Goal: Task Accomplishment & Management: Complete application form

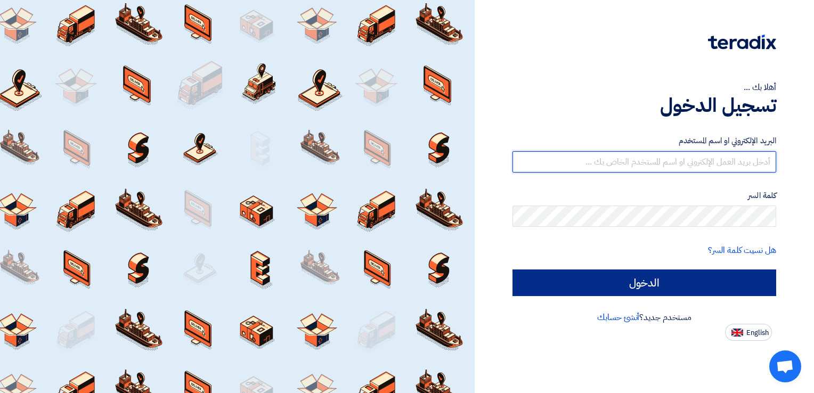
type input "[DOMAIN_NAME][EMAIL_ADDRESS][DOMAIN_NAME]"
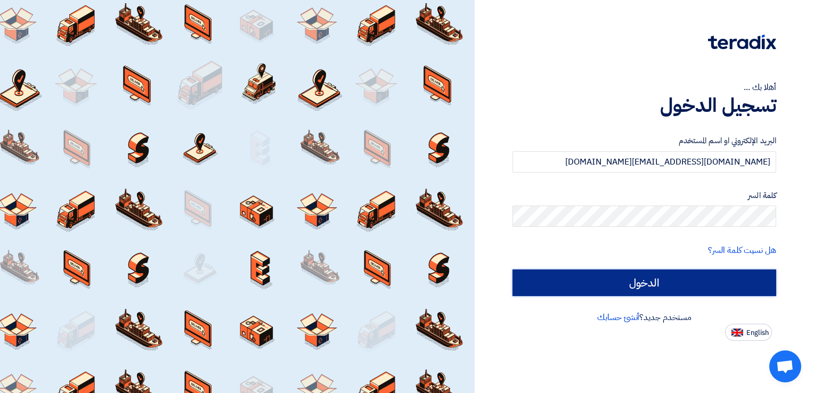
click at [644, 274] on input "الدخول" at bounding box center [645, 283] width 264 height 27
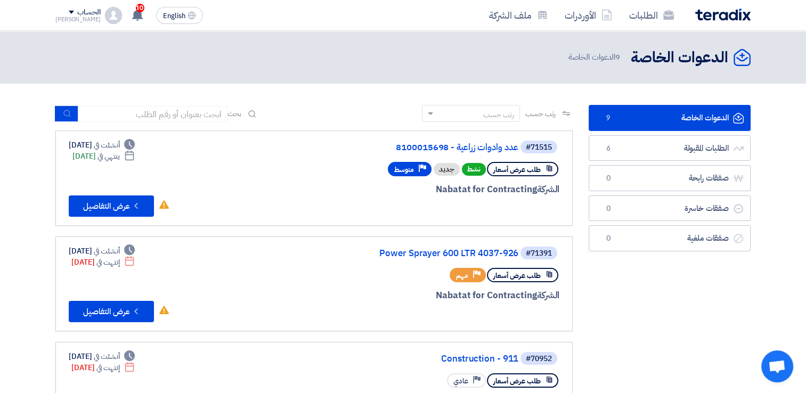
click at [127, 213] on button "Check details عرض التفاصيل" at bounding box center [111, 206] width 85 height 21
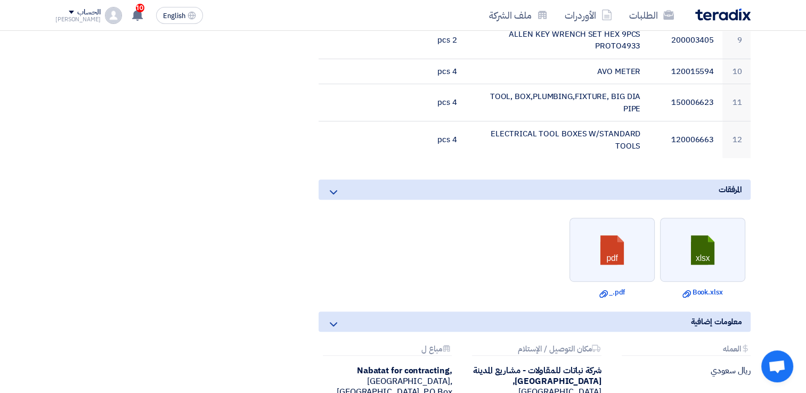
scroll to position [550, 0]
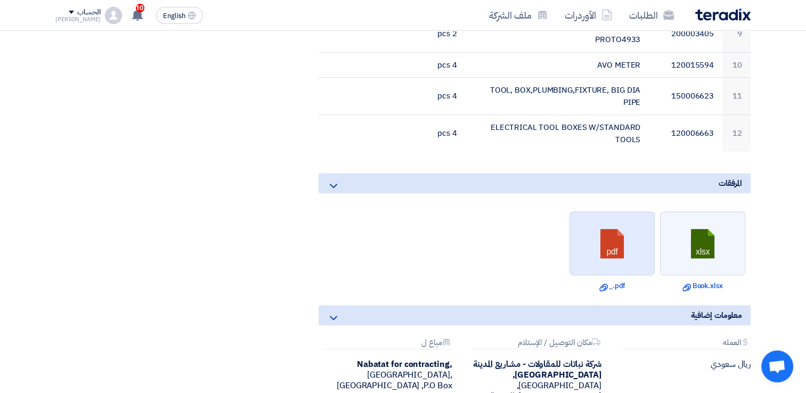
click at [619, 245] on link at bounding box center [612, 244] width 85 height 64
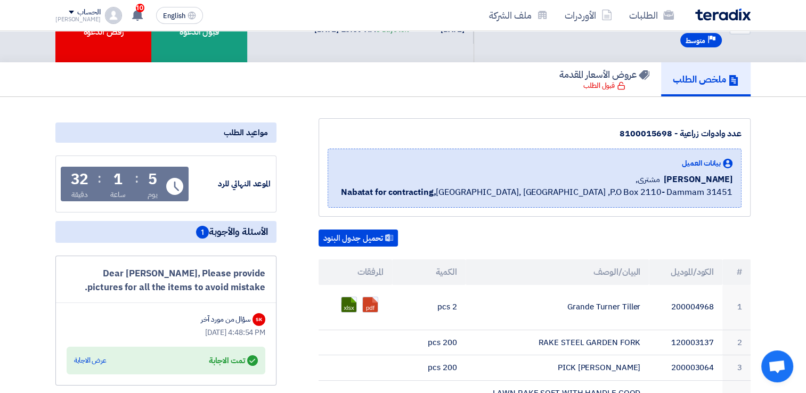
scroll to position [19, 0]
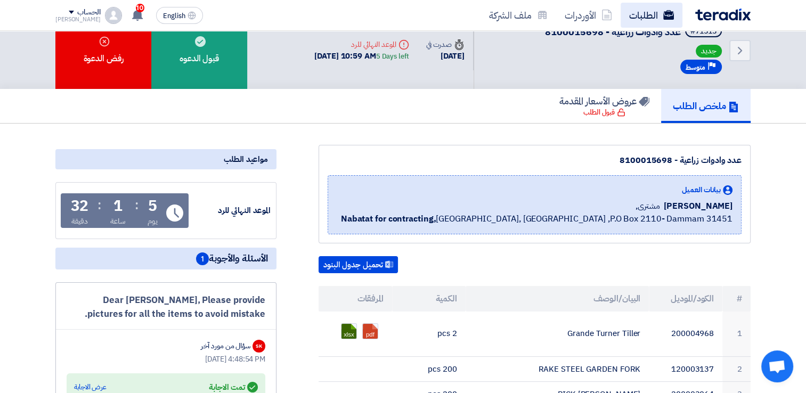
click at [645, 10] on link "الطلبات" at bounding box center [652, 15] width 62 height 25
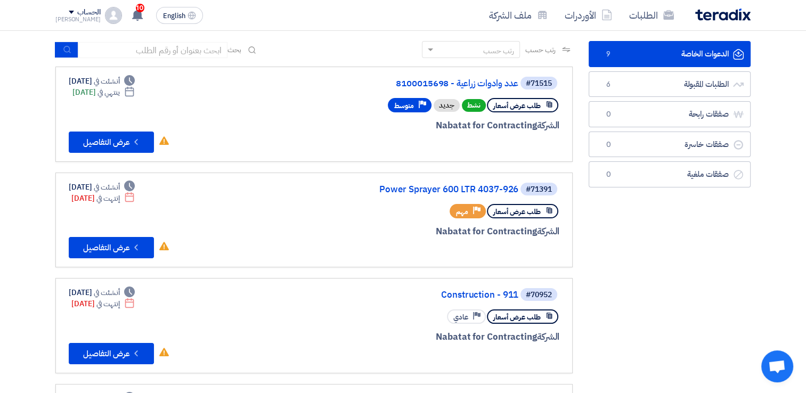
scroll to position [43, 0]
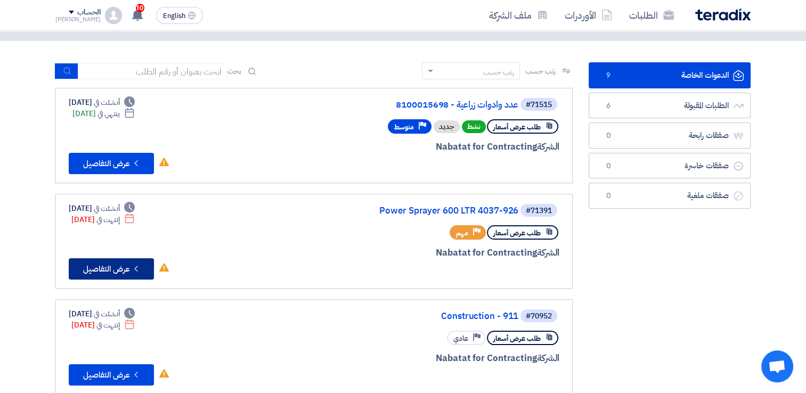
click at [106, 272] on button "Check details عرض التفاصيل" at bounding box center [111, 268] width 85 height 21
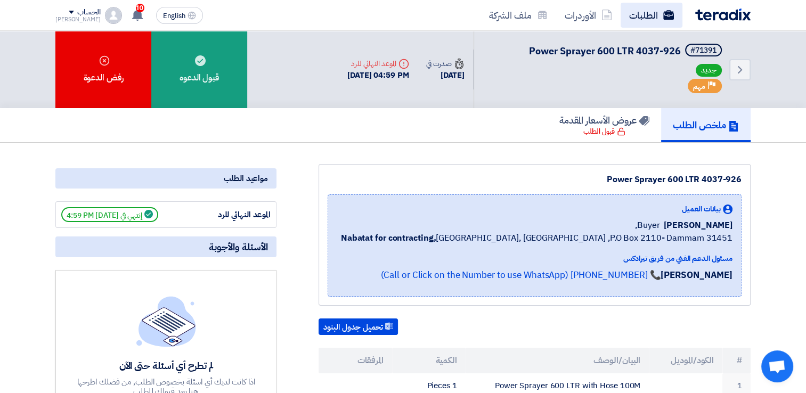
click at [652, 19] on link "الطلبات" at bounding box center [652, 15] width 62 height 25
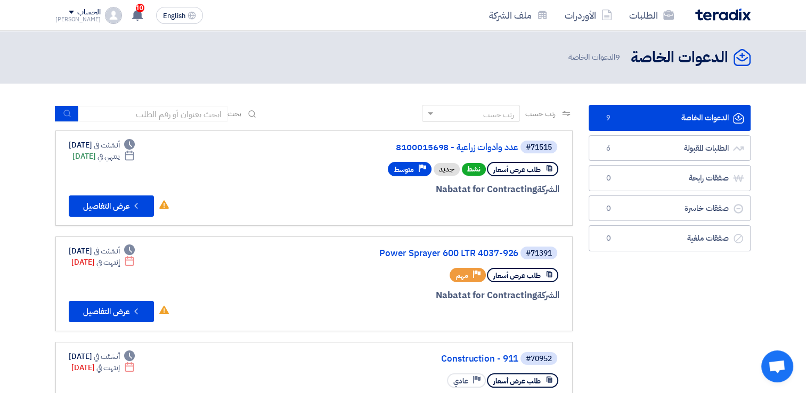
click at [127, 210] on button "Check details عرض التفاصيل" at bounding box center [111, 206] width 85 height 21
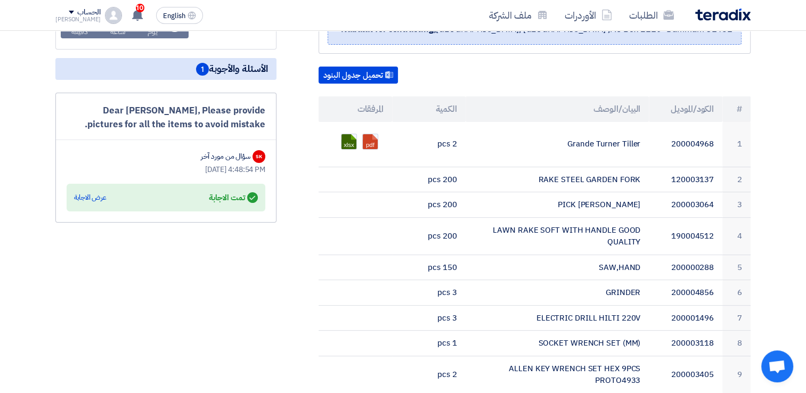
scroll to position [220, 0]
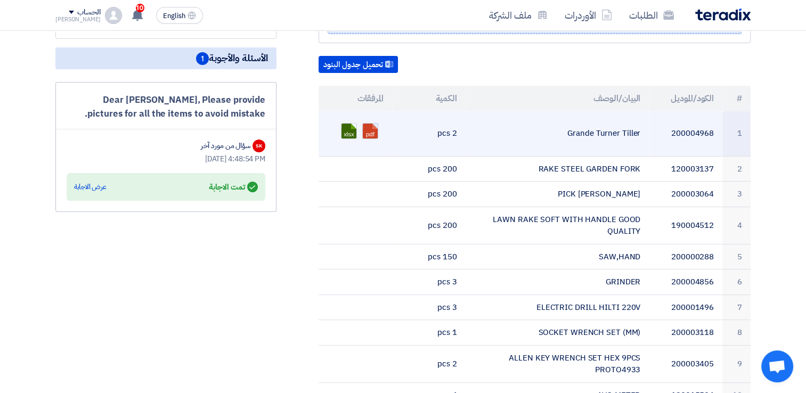
click at [372, 129] on link at bounding box center [405, 156] width 85 height 64
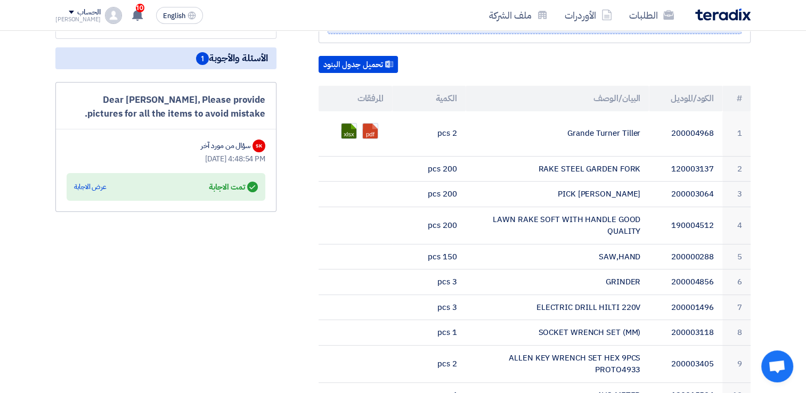
scroll to position [0, 0]
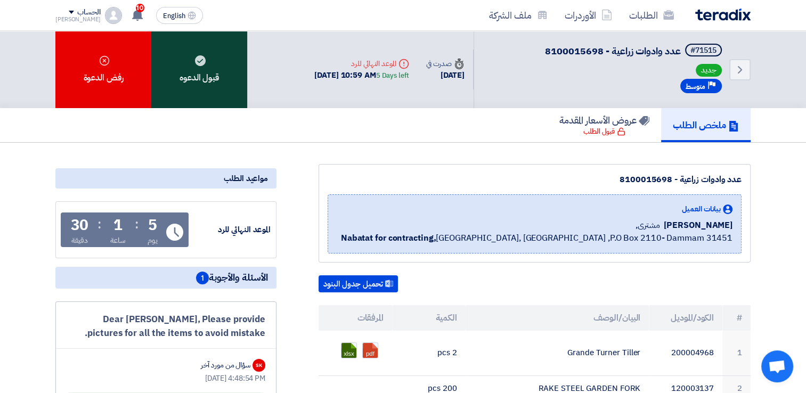
click at [222, 69] on div "قبول الدعوه" at bounding box center [199, 69] width 96 height 77
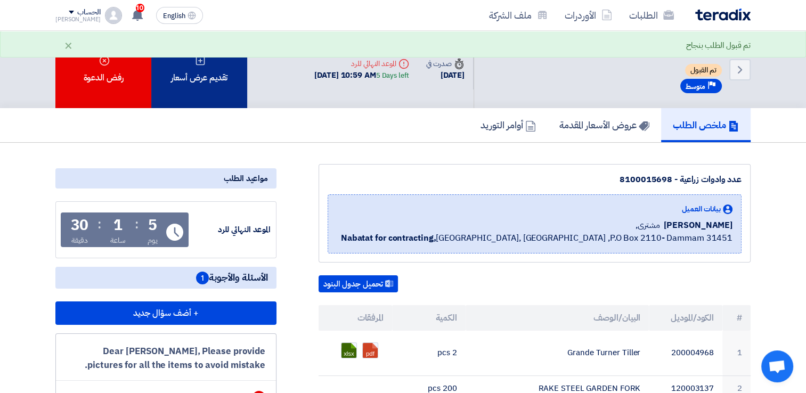
click at [227, 75] on div "تقديم عرض أسعار" at bounding box center [199, 69] width 96 height 77
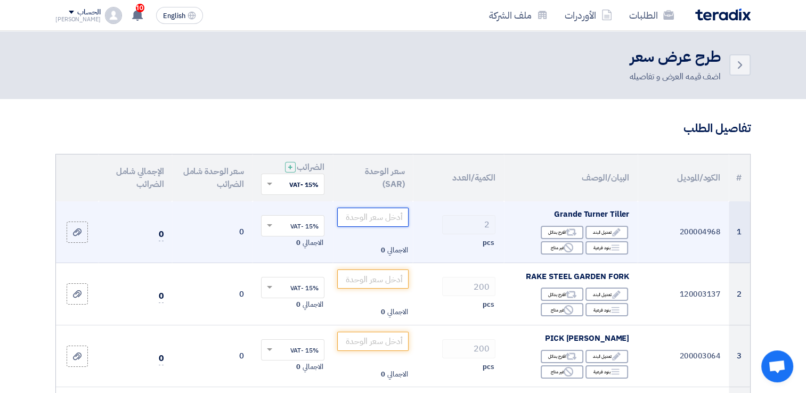
click at [399, 214] on input "number" at bounding box center [373, 217] width 72 height 19
type input "1"
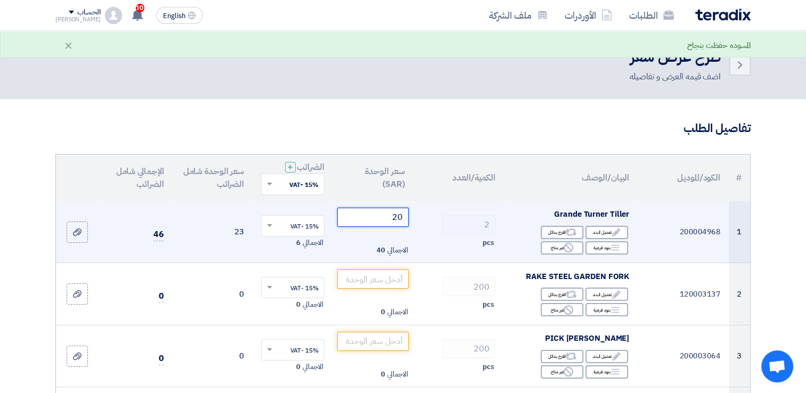
type input "2"
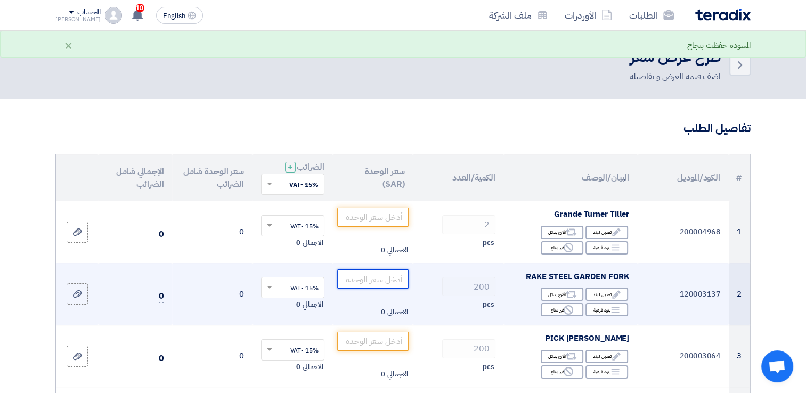
click at [384, 275] on input "number" at bounding box center [373, 279] width 72 height 19
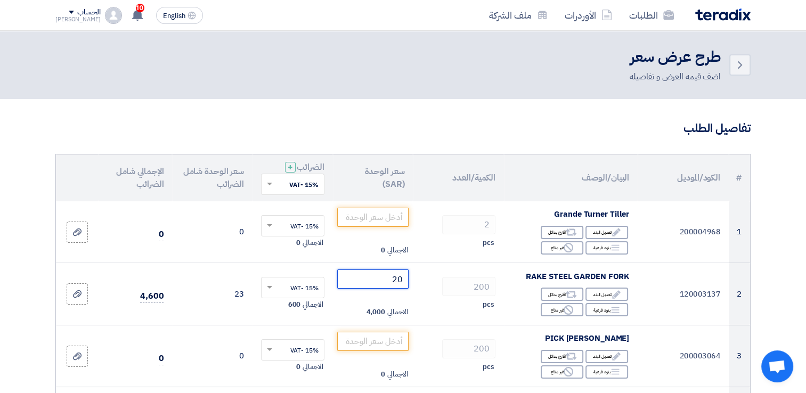
type input "20"
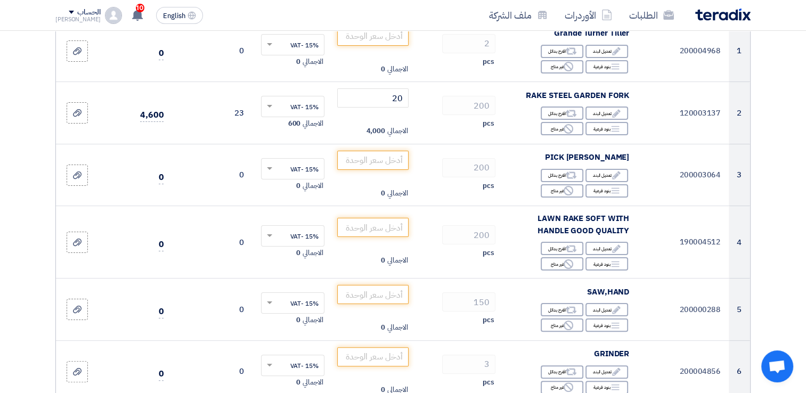
scroll to position [183, 0]
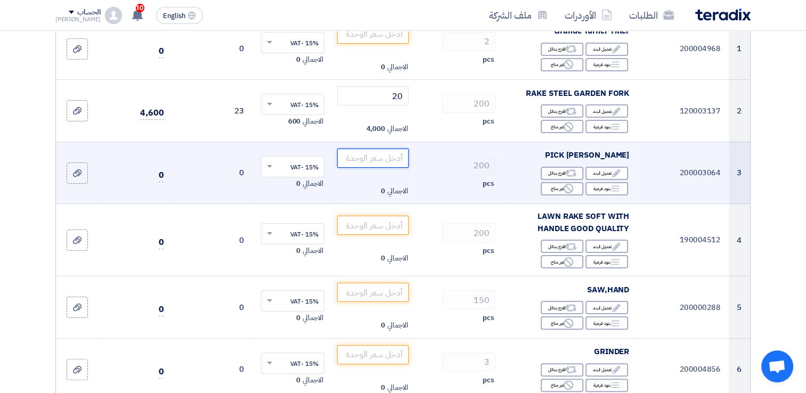
click at [390, 159] on input "number" at bounding box center [373, 158] width 72 height 19
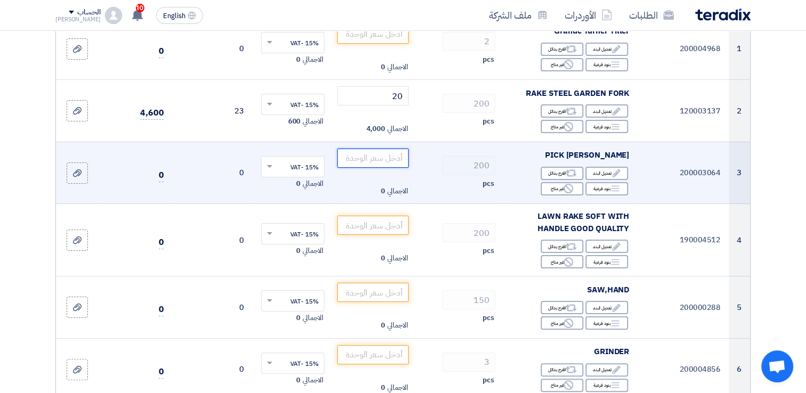
click at [396, 161] on input "number" at bounding box center [373, 158] width 72 height 19
type input "70"
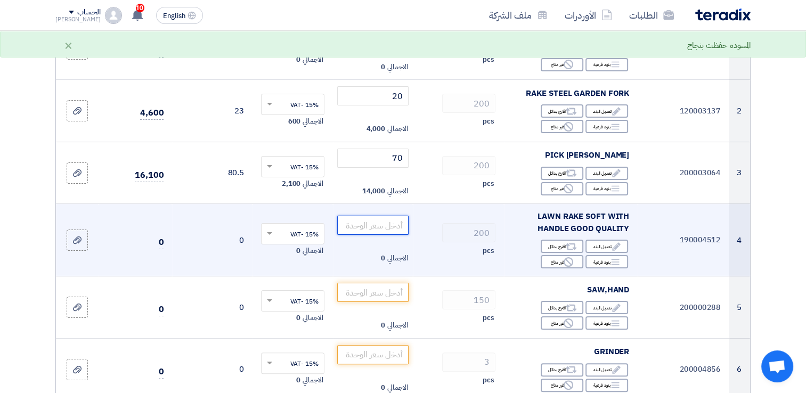
click at [371, 227] on input "number" at bounding box center [373, 225] width 72 height 19
type input "25"
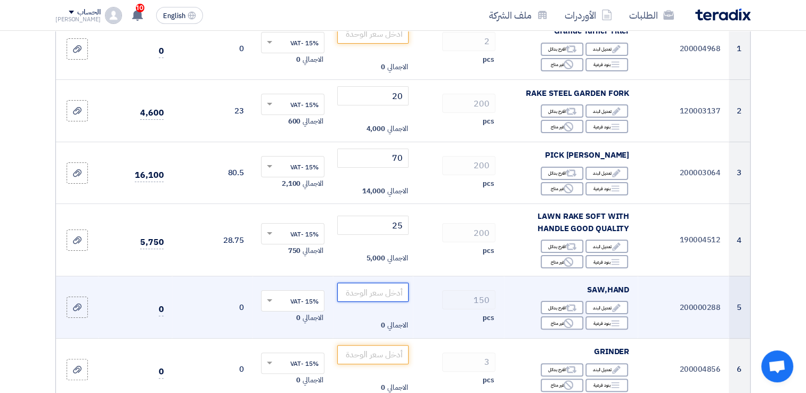
click at [381, 290] on input "number" at bounding box center [373, 292] width 72 height 19
type input "60"
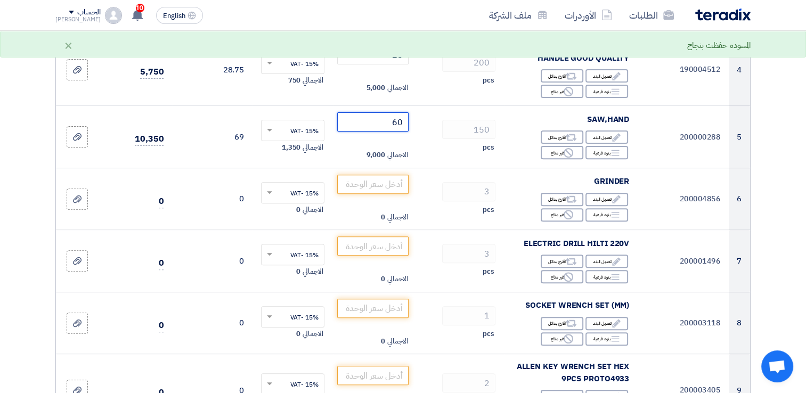
scroll to position [356, 0]
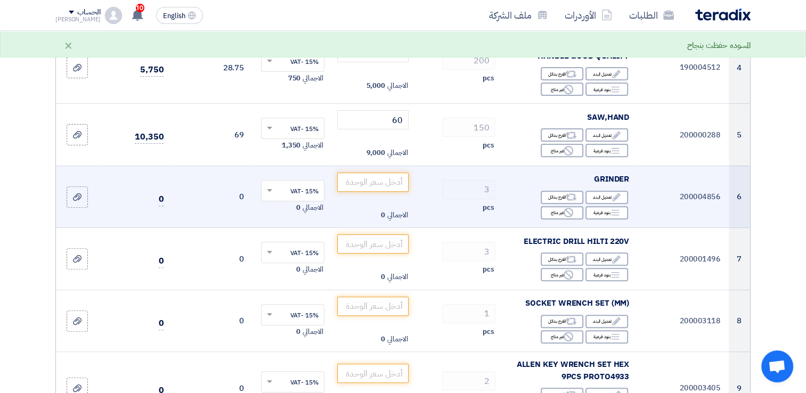
click at [612, 176] on span "GRINDER" at bounding box center [611, 179] width 35 height 12
copy td "GRINDER"
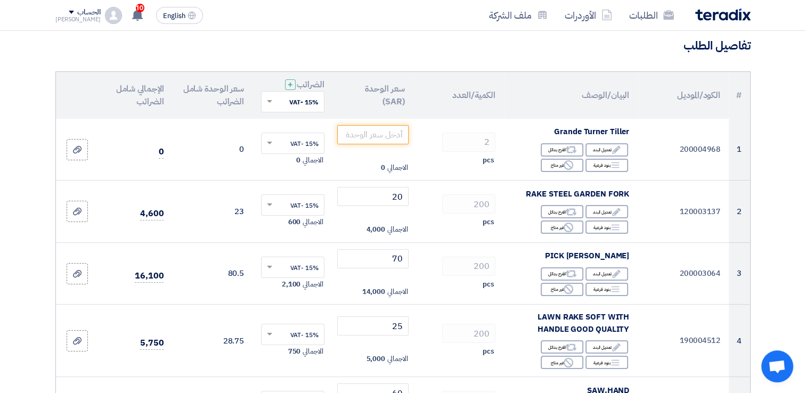
scroll to position [98, 0]
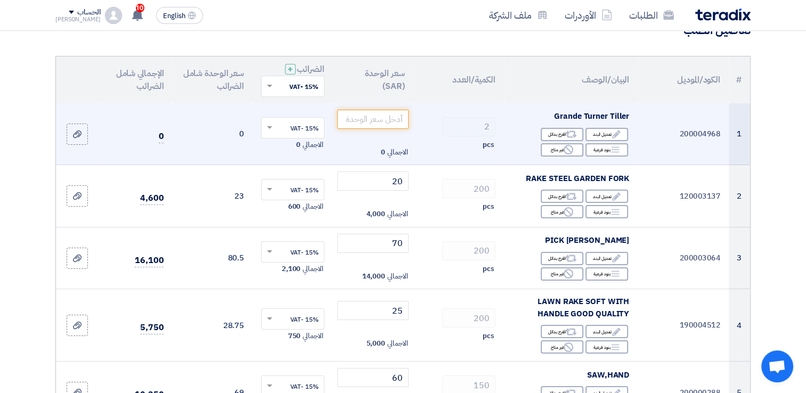
click at [237, 134] on td "0" at bounding box center [212, 134] width 80 height 62
click at [164, 134] on td "0" at bounding box center [136, 134] width 74 height 62
click at [78, 133] on icon at bounding box center [77, 134] width 9 height 9
click at [0, 0] on input "file" at bounding box center [0, 0] width 0 height 0
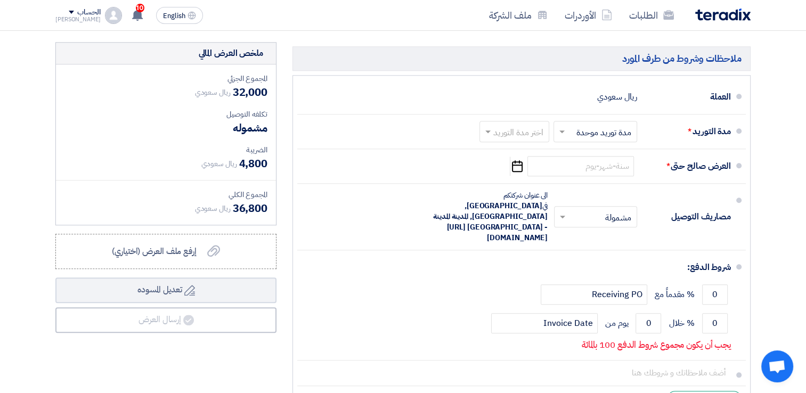
scroll to position [1024, 0]
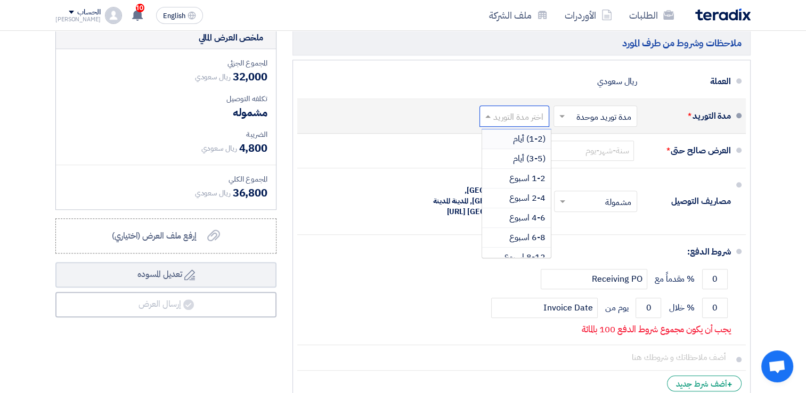
click at [498, 116] on input "text" at bounding box center [512, 116] width 64 height 15
click at [526, 136] on span "(1-2) أيام" at bounding box center [529, 139] width 33 height 13
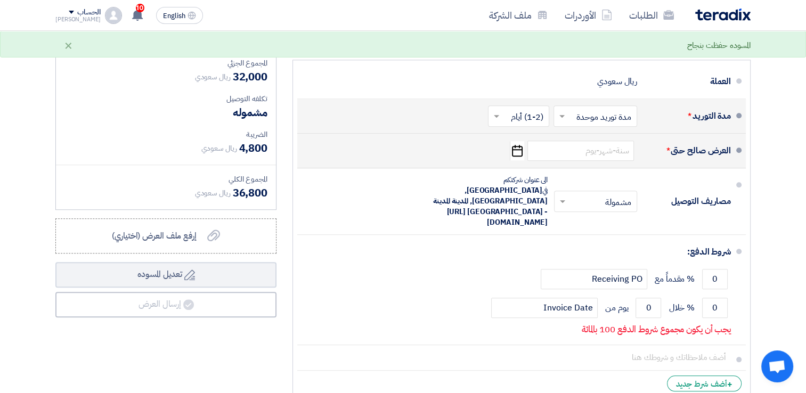
click at [522, 149] on use "button" at bounding box center [517, 151] width 11 height 12
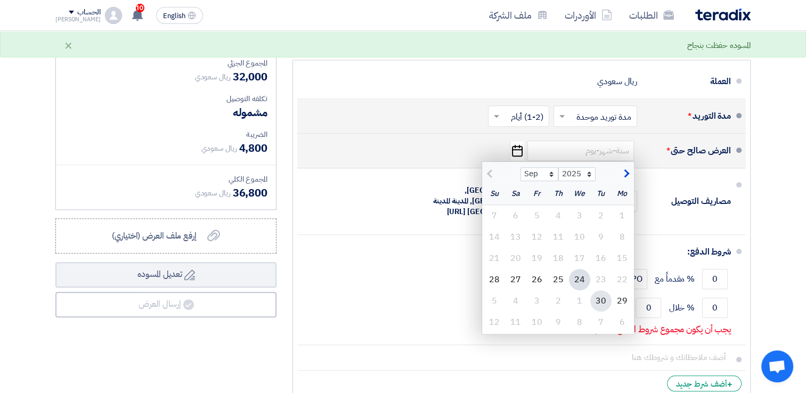
click at [607, 296] on div "30" at bounding box center [600, 300] width 21 height 21
type input "[DATE]"
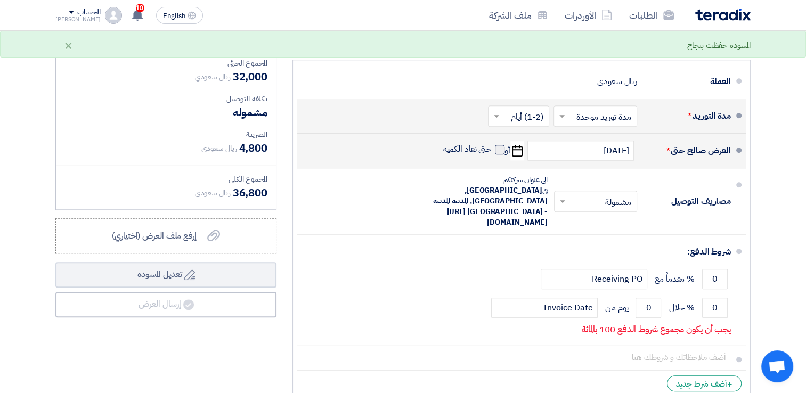
click at [501, 152] on span at bounding box center [500, 150] width 10 height 10
click at [492, 152] on input "حتى نفاذ الكمية" at bounding box center [466, 154] width 51 height 20
checkbox input "true"
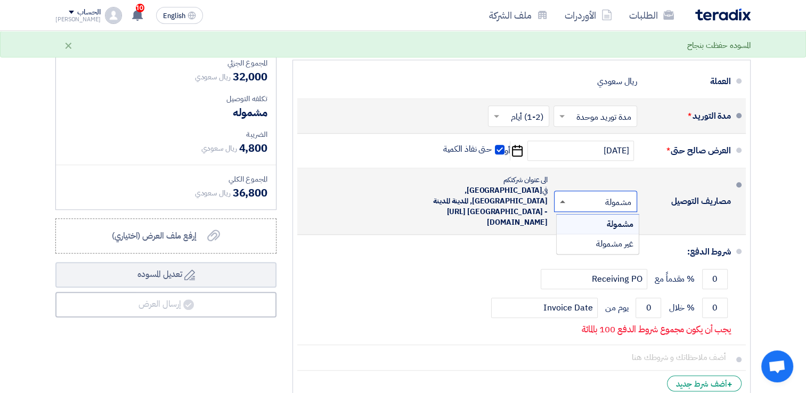
click at [561, 200] on span at bounding box center [562, 201] width 5 height 3
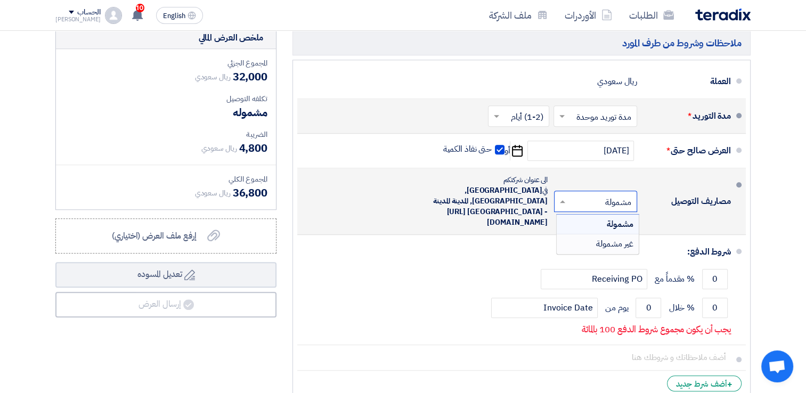
click at [618, 238] on span "غير مشمولة" at bounding box center [614, 244] width 37 height 13
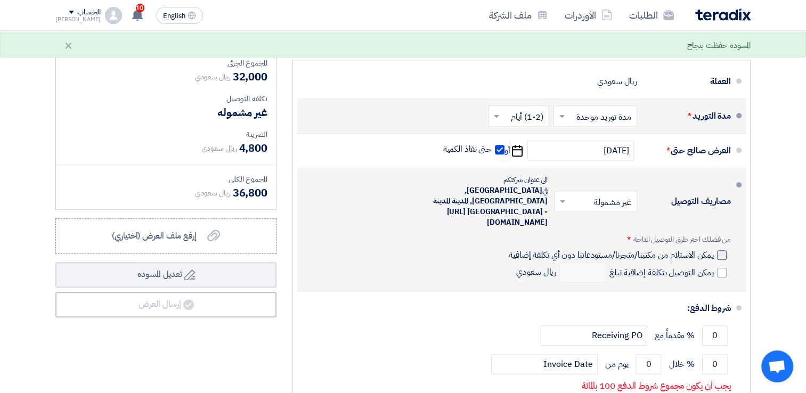
click at [716, 249] on label "يمكن الاستلام من مكتبنا/متجرنا/مستودعاتنا دون أي تكلفة إضافية" at bounding box center [618, 254] width 218 height 11
click at [714, 249] on input "يمكن الاستلام من مكتبنا/متجرنا/مستودعاتنا دون أي تكلفة إضافية" at bounding box center [610, 259] width 207 height 20
checkbox input "true"
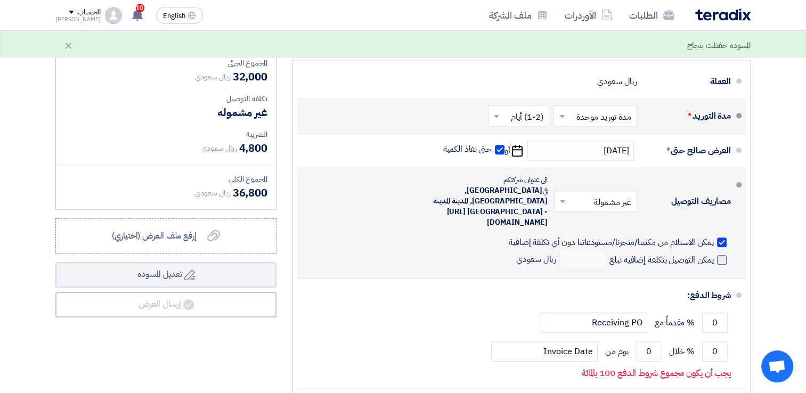
click at [723, 255] on span at bounding box center [722, 260] width 10 height 10
click at [714, 254] on input "يمكن التوصيل بتكلفة إضافية تبلغ" at bounding box center [660, 264] width 107 height 20
checkbox input "true"
click at [579, 249] on input "number" at bounding box center [582, 259] width 47 height 20
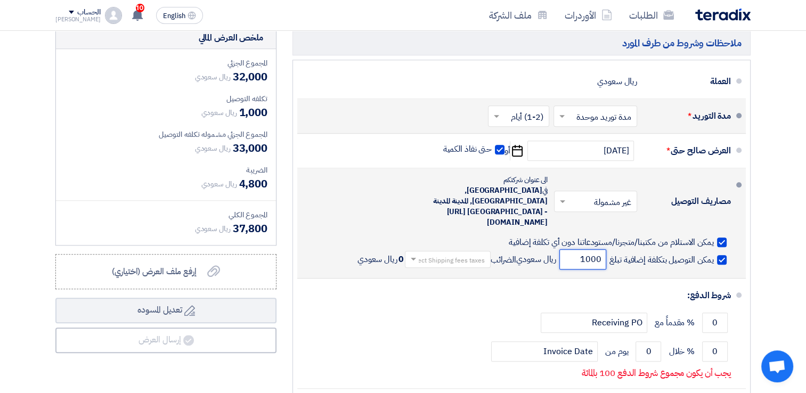
type input "1000"
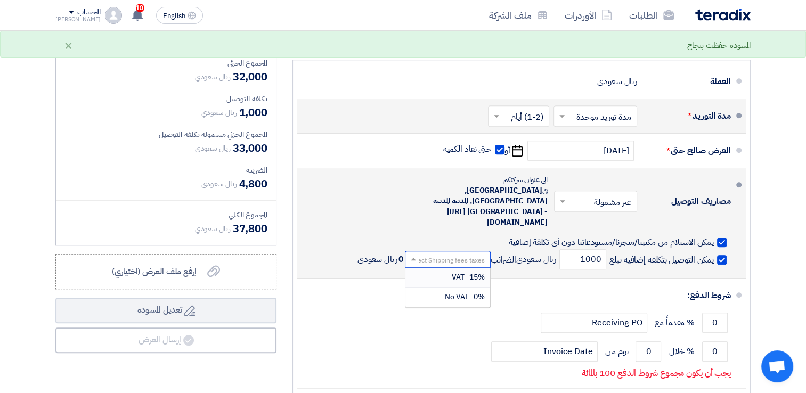
scroll to position [1, 0]
click at [457, 252] on input "text" at bounding box center [445, 259] width 80 height 15
click at [462, 268] on div "15% -VAT" at bounding box center [447, 278] width 85 height 20
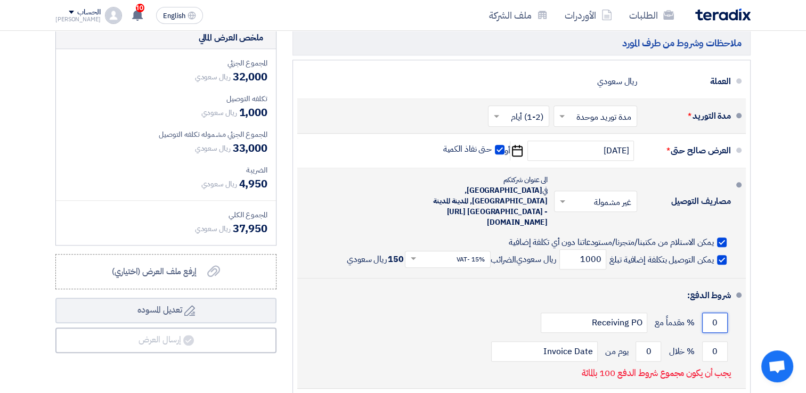
drag, startPoint x: 711, startPoint y: 299, endPoint x: 724, endPoint y: 298, distance: 12.8
click at [724, 313] on input "0" at bounding box center [715, 323] width 26 height 20
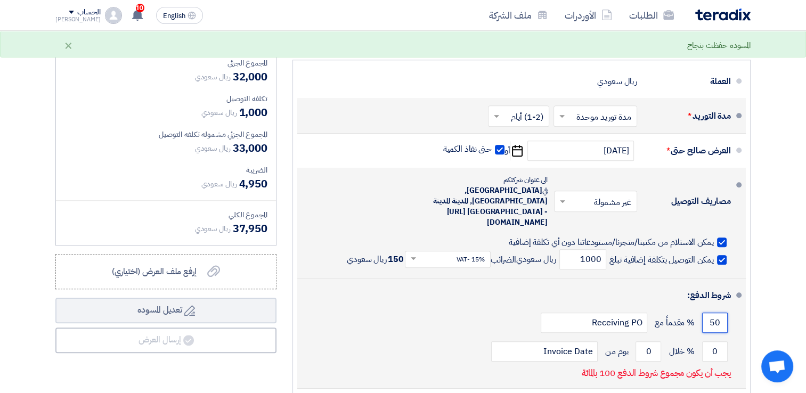
type input "50"
click at [498, 309] on div "50 % مقدماً مع Receiving PO" at bounding box center [518, 323] width 425 height 29
click at [573, 313] on input "Receiving PO" at bounding box center [594, 323] width 107 height 20
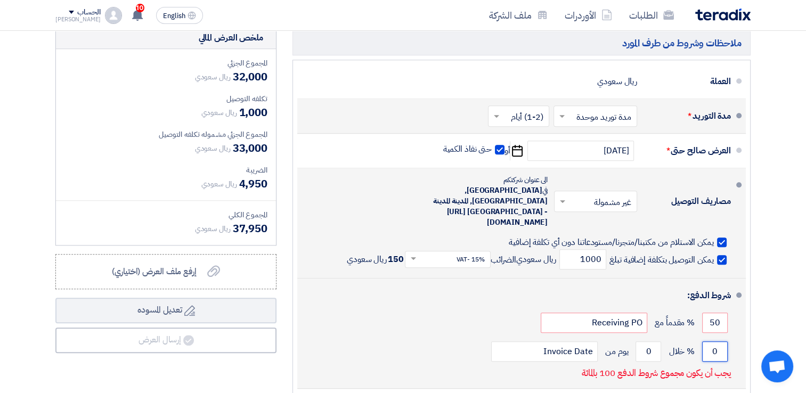
drag, startPoint x: 716, startPoint y: 328, endPoint x: 706, endPoint y: 329, distance: 9.7
click at [706, 342] on input "0" at bounding box center [715, 352] width 26 height 20
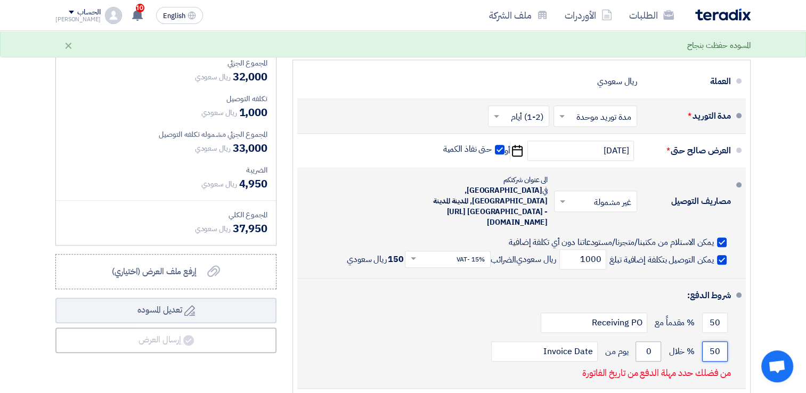
type input "50"
drag, startPoint x: 646, startPoint y: 328, endPoint x: 654, endPoint y: 325, distance: 8.1
click at [654, 342] on input "0" at bounding box center [649, 352] width 26 height 20
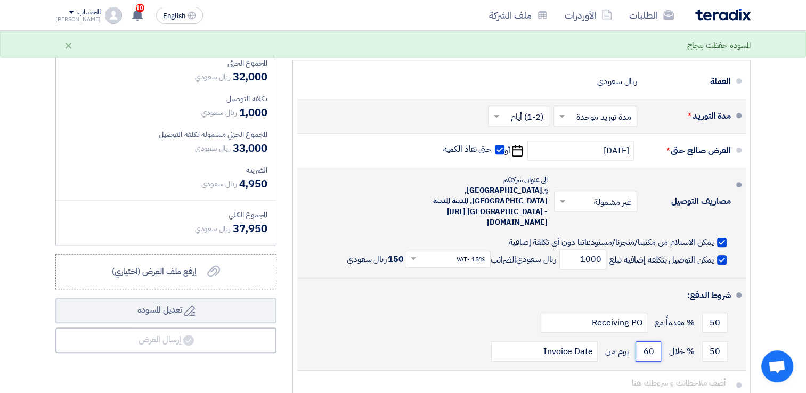
type input "60"
click at [55, 298] on button "Draft تعديل المسوده" at bounding box center [165, 311] width 221 height 26
click at [738, 291] on li "شروط الدفع: 50 % مقدماً مع Receiving PO 50 % خلال 60 Invoice Date" at bounding box center [521, 325] width 449 height 92
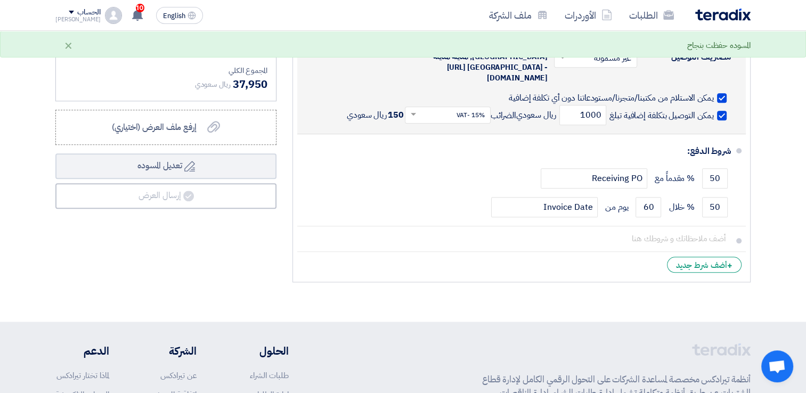
scroll to position [1170, 0]
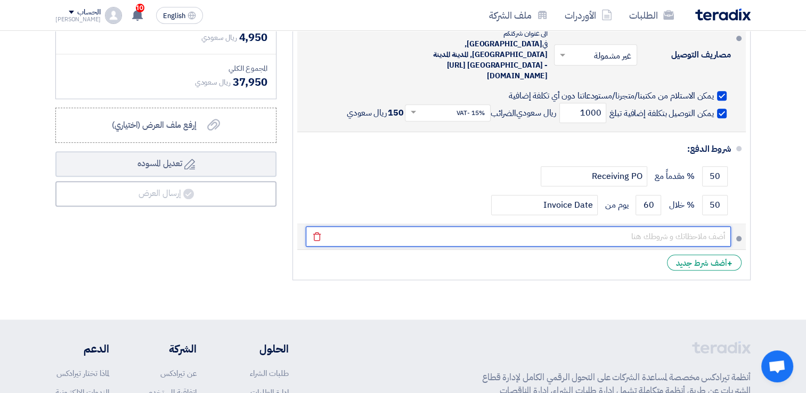
click at [701, 226] on input "text" at bounding box center [518, 236] width 425 height 20
type input "مع دفع جميع المستحقات المتأخرة"
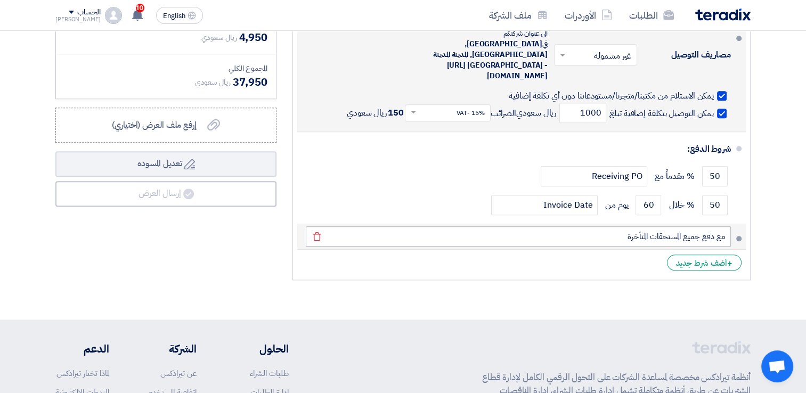
type input "65"
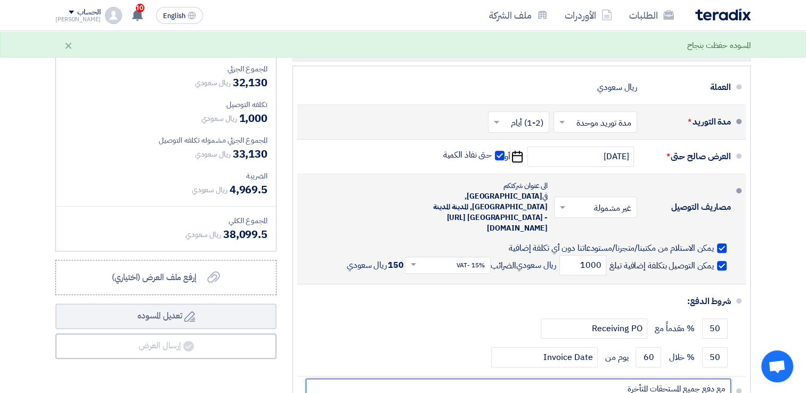
scroll to position [1034, 0]
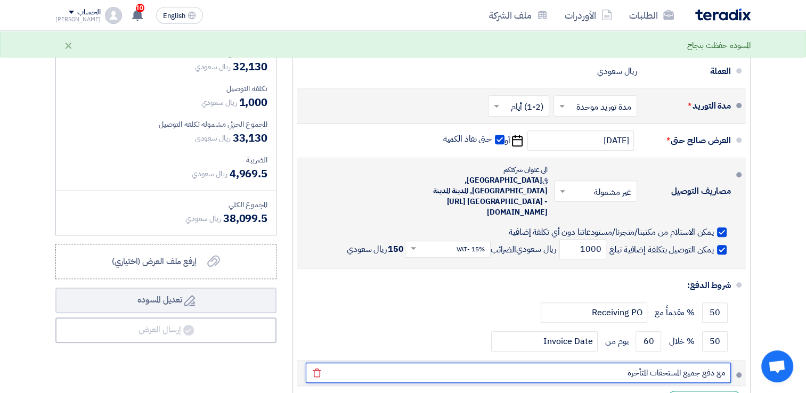
click at [614, 363] on input "مع دفع جميع المستحقات المتأخرة" at bounding box center [518, 373] width 425 height 20
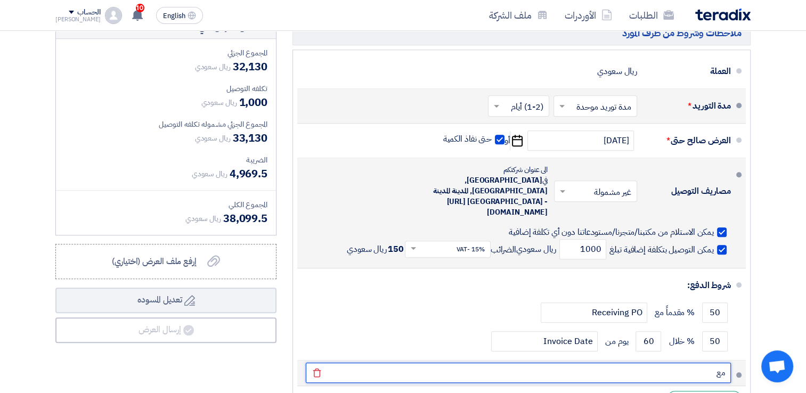
type input "م"
type input "h"
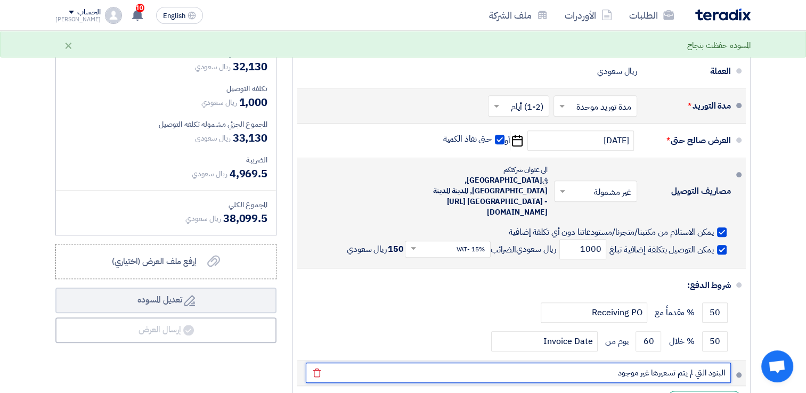
click at [55, 288] on button "Draft تعديل المسوده" at bounding box center [165, 301] width 221 height 26
type input "البنود التي لم يتم تسعيرها غير موجود مع دفع جميع المستحقات المتأخرة"
click at [55, 288] on button "Draft تعديل المسوده" at bounding box center [165, 301] width 221 height 26
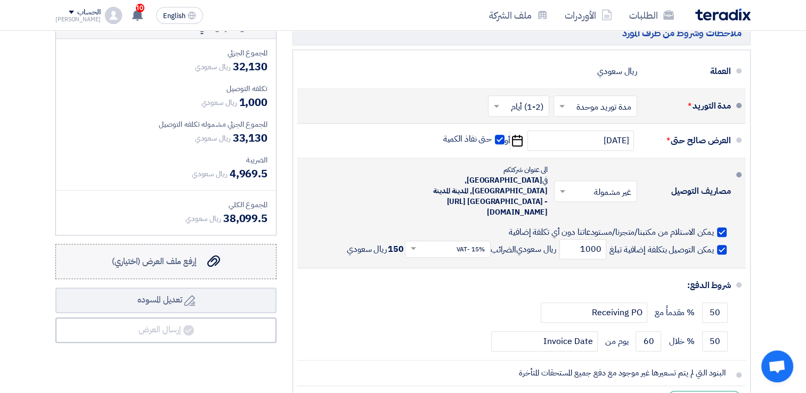
click at [200, 256] on div "إرفع ملف العرض (اختياري) إرفع ملف العرض (اختياري)" at bounding box center [166, 261] width 108 height 13
click at [0, 0] on input "إرفع ملف العرض (اختياري) إرفع ملف العرض (اختياري)" at bounding box center [0, 0] width 0 height 0
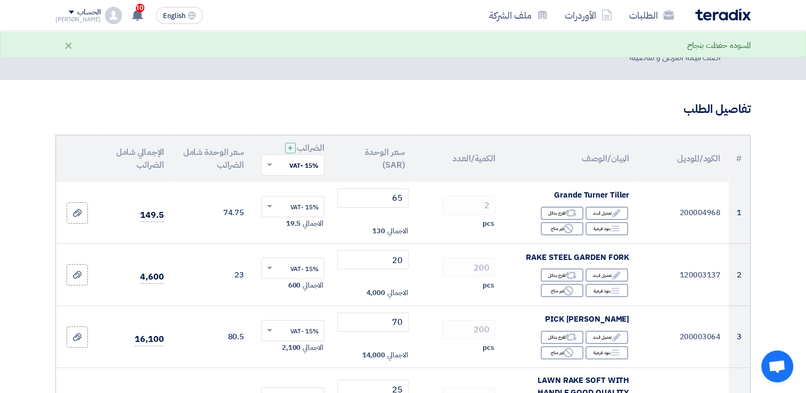
scroll to position [0, 0]
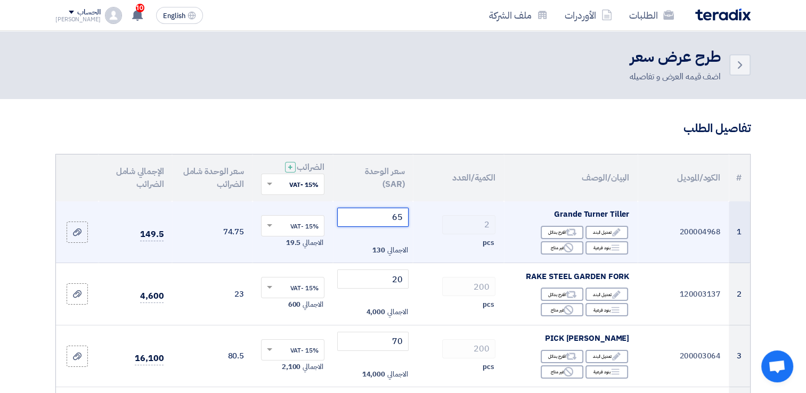
drag, startPoint x: 396, startPoint y: 218, endPoint x: 405, endPoint y: 218, distance: 9.1
click at [405, 218] on input "65" at bounding box center [373, 217] width 72 height 19
type input "6"
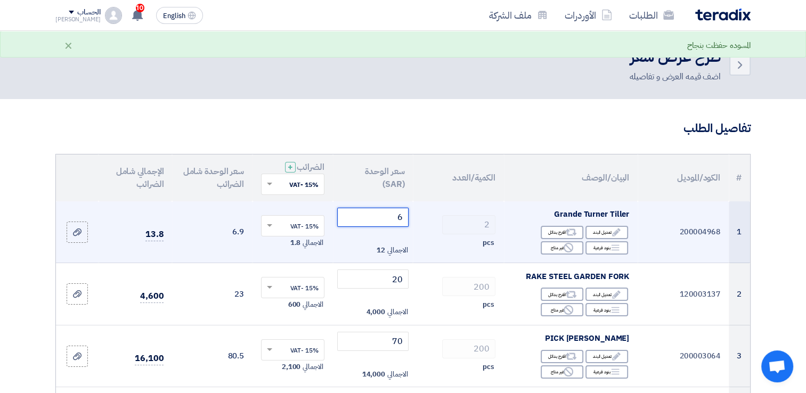
drag, startPoint x: 391, startPoint y: 216, endPoint x: 409, endPoint y: 218, distance: 18.2
click at [409, 218] on td "6 الاجمالي 12" at bounding box center [373, 232] width 80 height 62
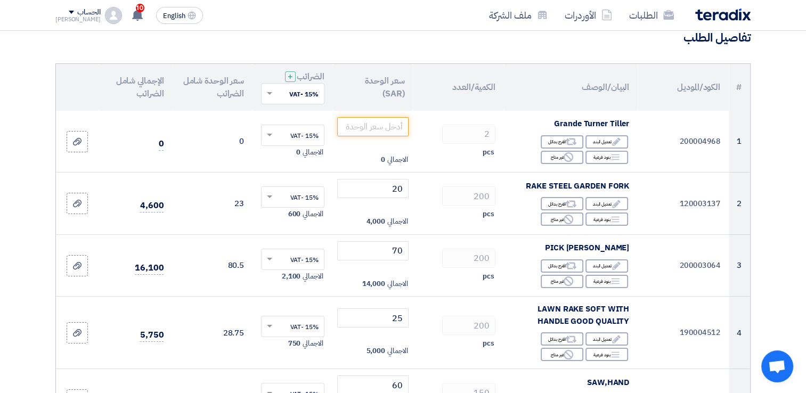
scroll to position [89, 0]
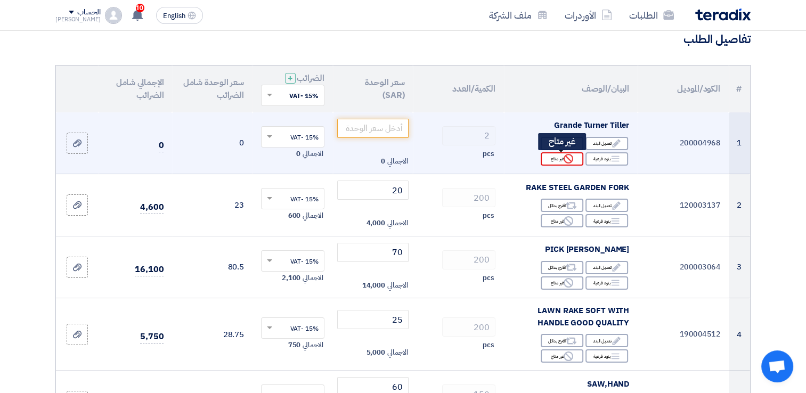
click at [562, 161] on div "Reject غير متاح" at bounding box center [562, 158] width 43 height 13
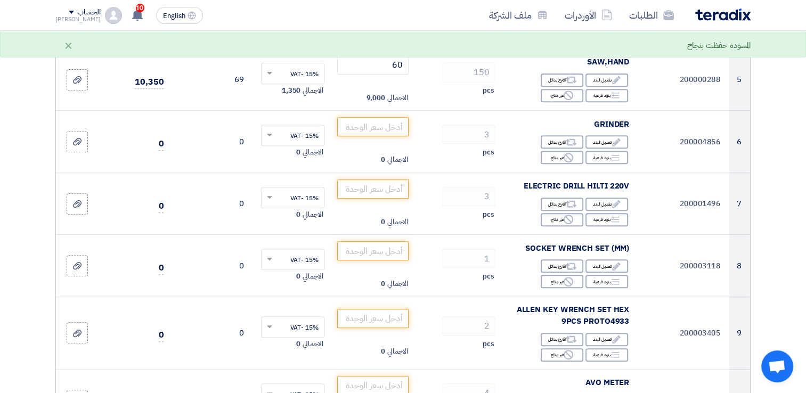
scroll to position [434, 0]
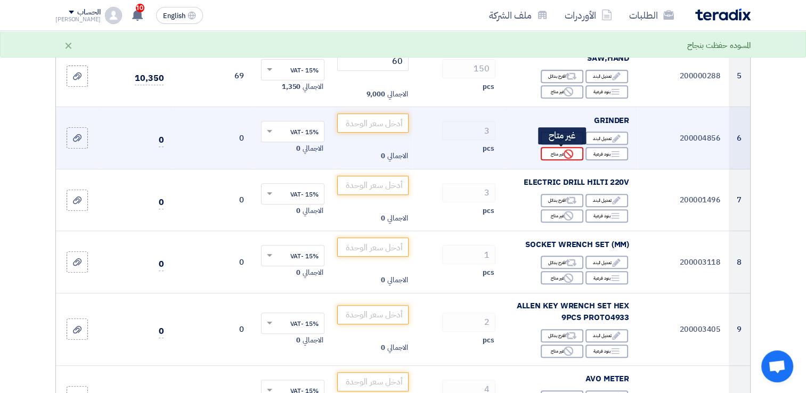
click at [558, 158] on div "Reject غير متاح" at bounding box center [562, 153] width 43 height 13
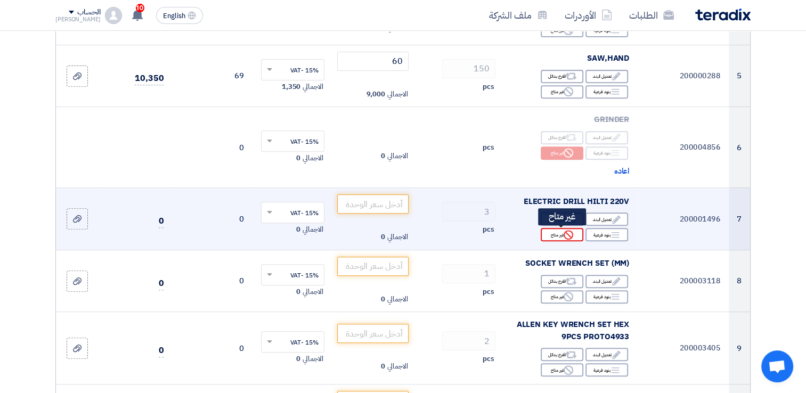
click at [561, 235] on div "Reject غير متاح" at bounding box center [562, 234] width 43 height 13
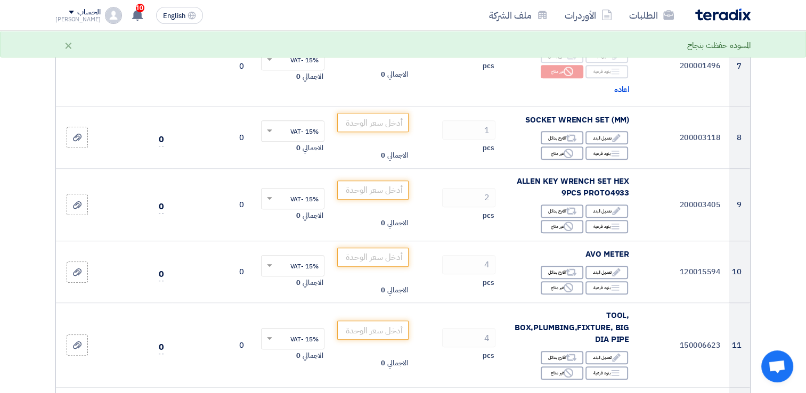
scroll to position [601, 0]
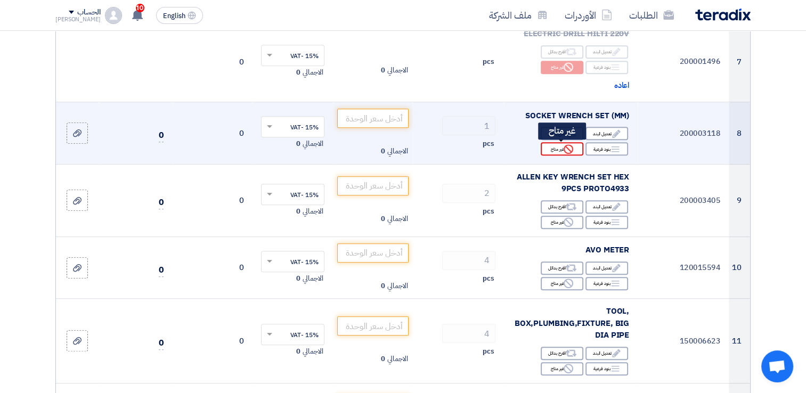
click at [569, 151] on icon "Reject" at bounding box center [569, 149] width 10 height 10
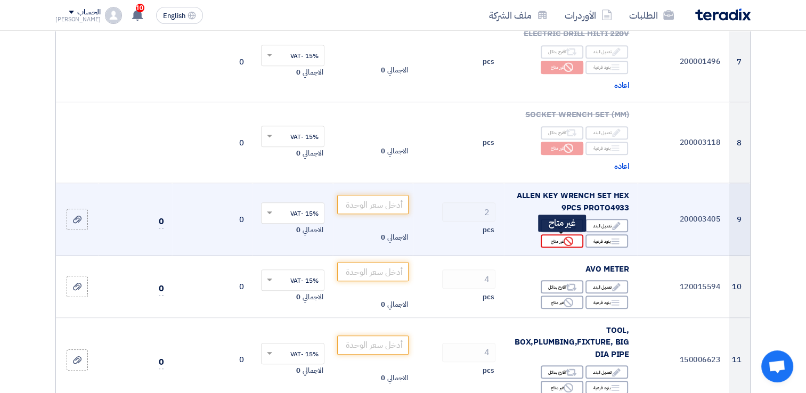
click at [568, 240] on use at bounding box center [569, 242] width 10 height 10
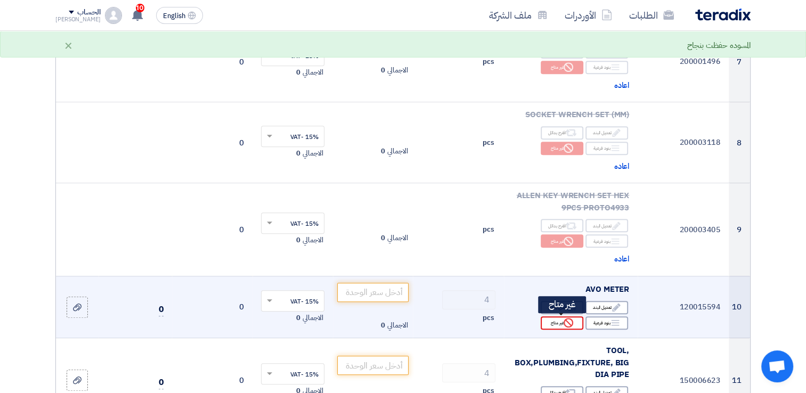
click at [569, 323] on icon "Reject" at bounding box center [569, 323] width 10 height 10
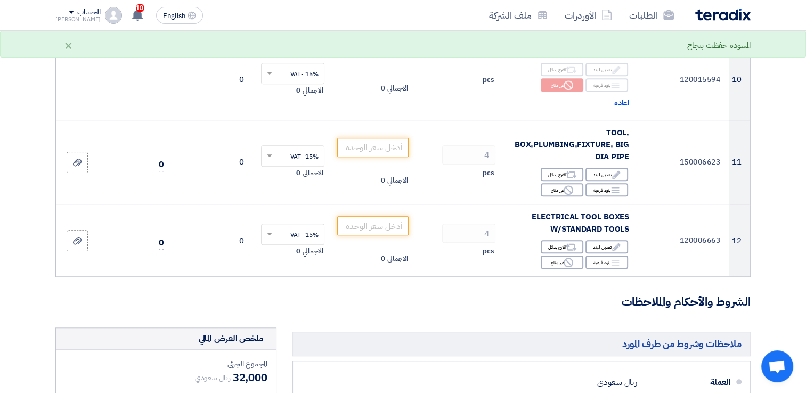
scroll to position [844, 0]
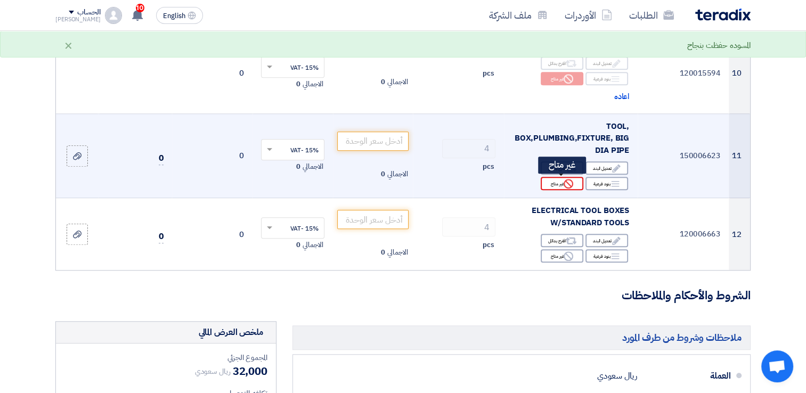
click at [564, 187] on icon "Reject" at bounding box center [569, 184] width 10 height 10
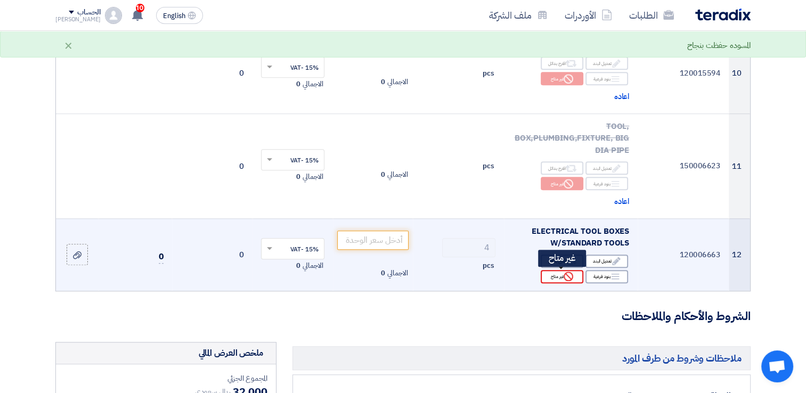
click at [562, 277] on div "Reject غير متاح" at bounding box center [562, 276] width 43 height 13
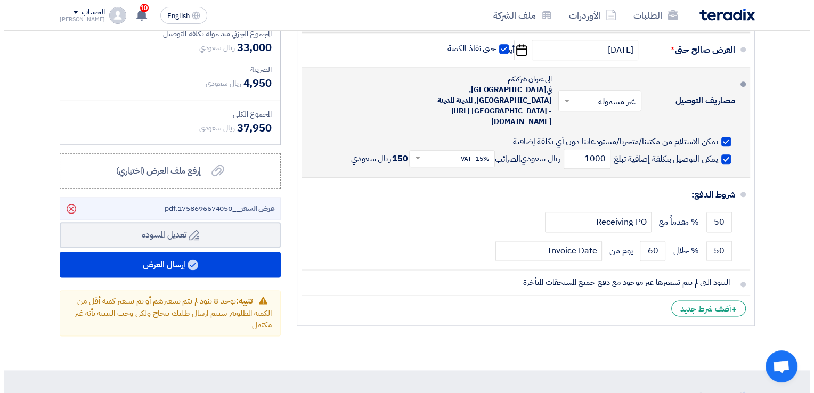
scroll to position [1298, 0]
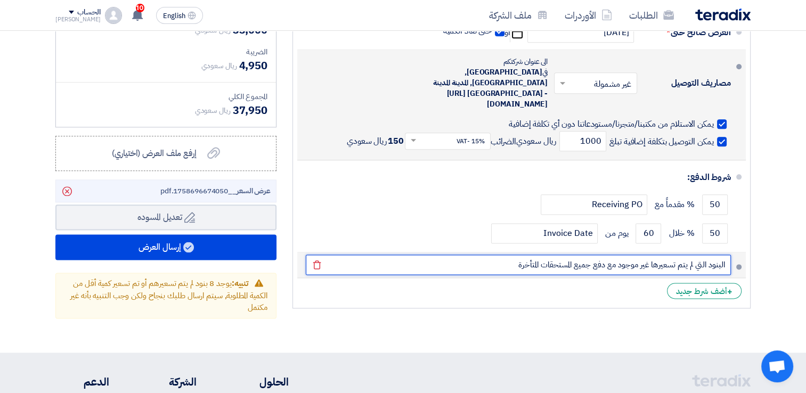
click at [516, 255] on input "البنود التي لم يتم تسعيرها غير موجود مع دفع جميع المستحقات المتأخرة" at bounding box center [518, 265] width 425 height 20
drag, startPoint x: 516, startPoint y: 242, endPoint x: 816, endPoint y: 227, distance: 300.4
click at [693, 255] on input "text" at bounding box center [518, 265] width 425 height 20
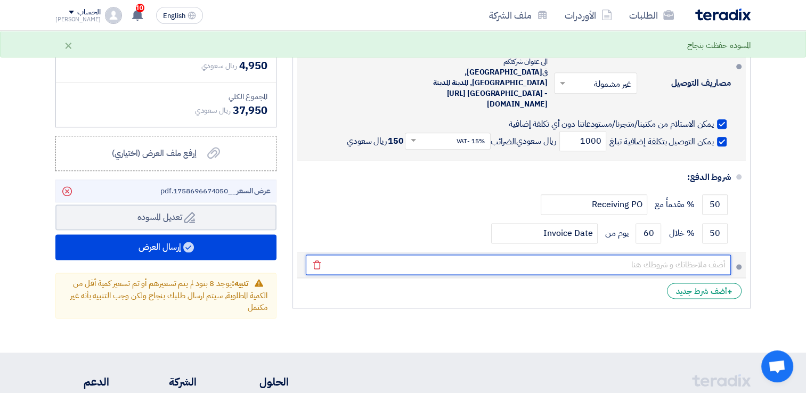
type input "مع دفع جميع المستحقات المتأخرة"
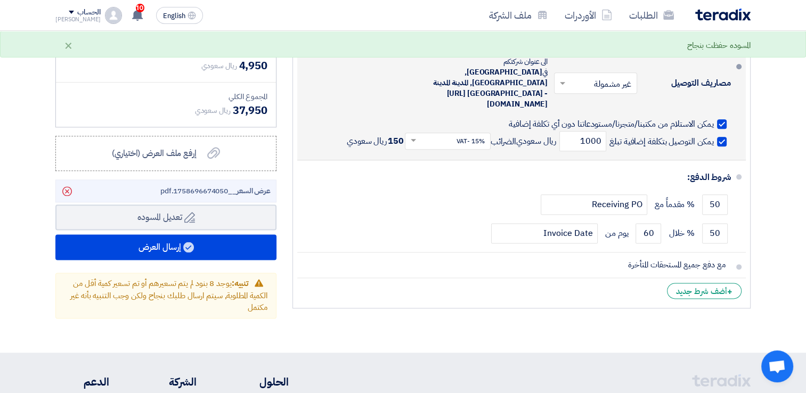
click at [611, 279] on li "+ أضف شرط جديد" at bounding box center [521, 291] width 449 height 26
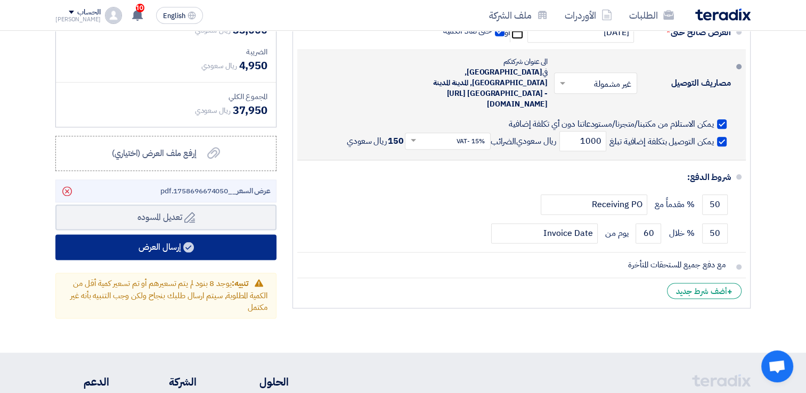
click at [152, 244] on button "إرسال العرض" at bounding box center [165, 247] width 221 height 26
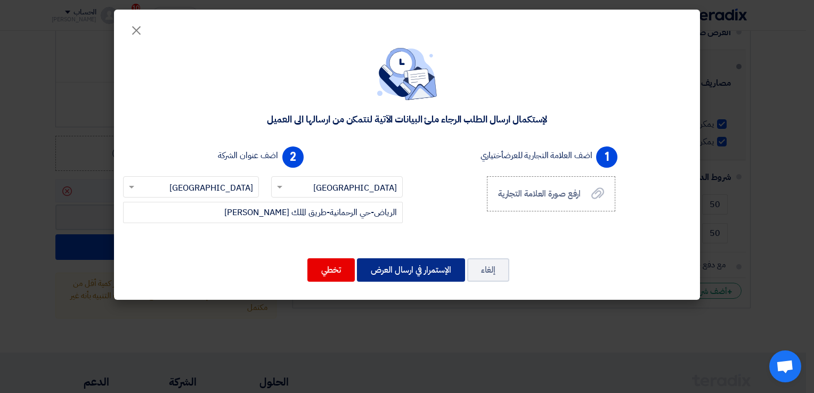
click at [403, 270] on button "الإستمرار في ارسال العرض" at bounding box center [411, 269] width 108 height 23
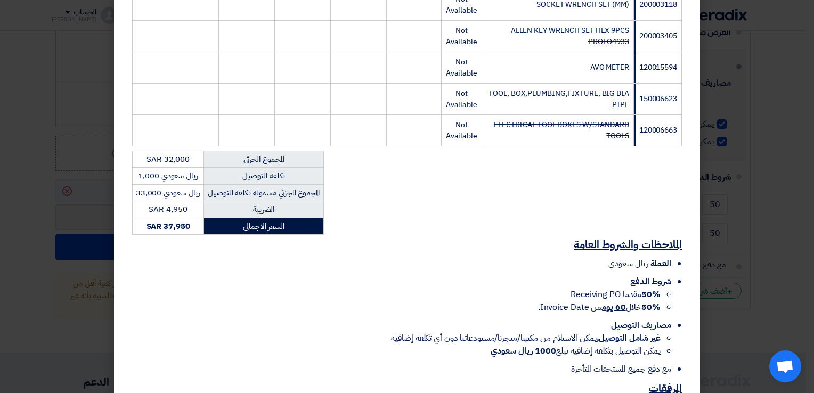
scroll to position [515, 0]
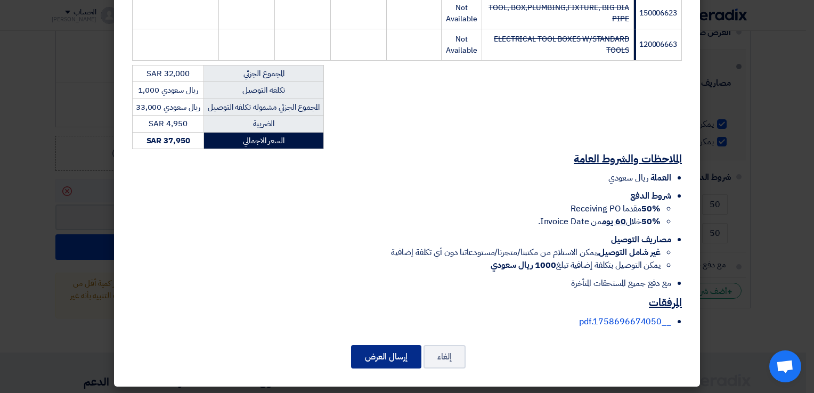
click at [390, 357] on button "إرسال العرض" at bounding box center [386, 356] width 70 height 23
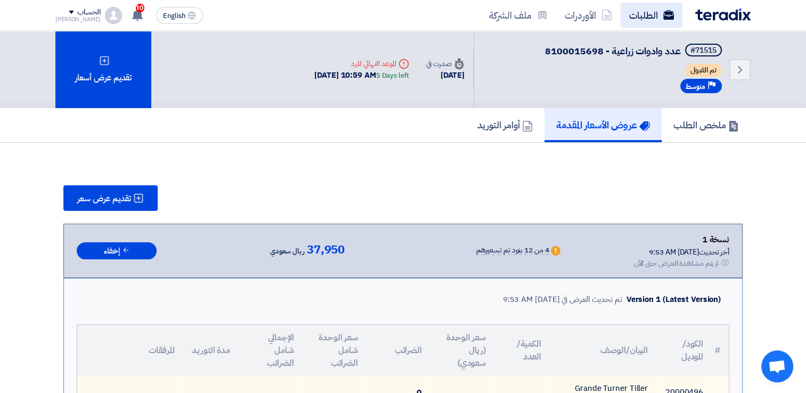
click at [654, 13] on link "الطلبات" at bounding box center [652, 15] width 62 height 25
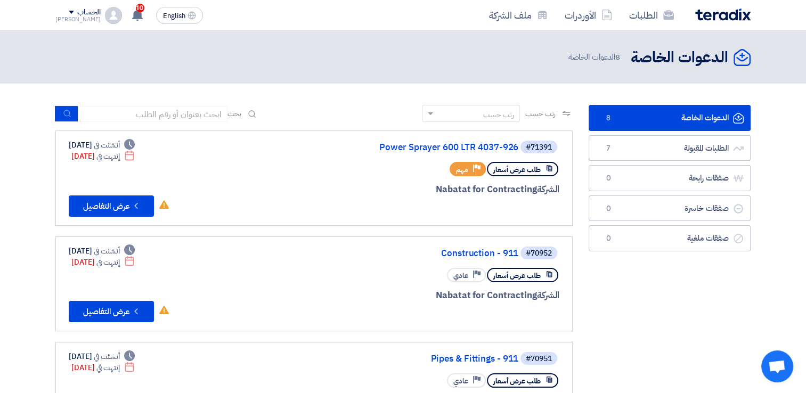
click at [61, 13] on div "الحساب" at bounding box center [77, 12] width 45 height 9
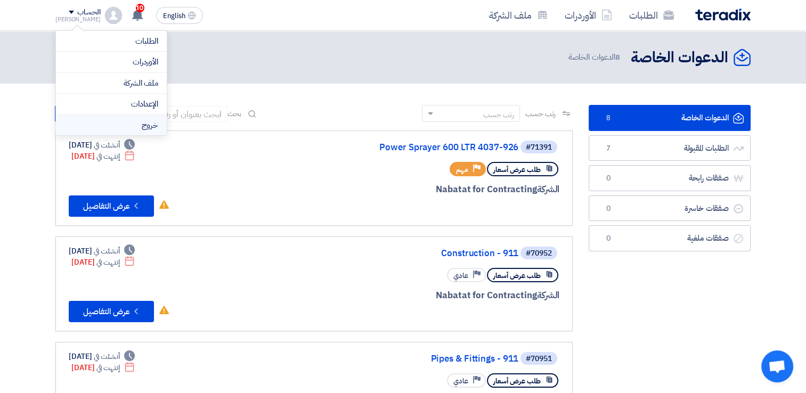
click at [151, 120] on li "خروج" at bounding box center [111, 125] width 111 height 21
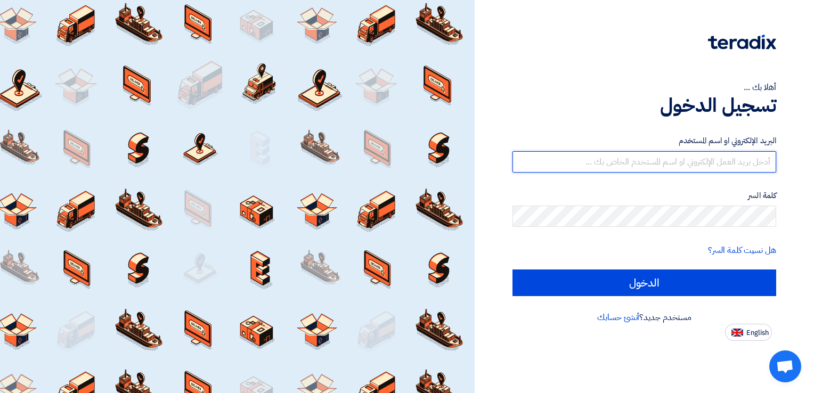
type input "[DOMAIN_NAME][EMAIL_ADDRESS][DOMAIN_NAME]"
